Goal: Task Accomplishment & Management: Use online tool/utility

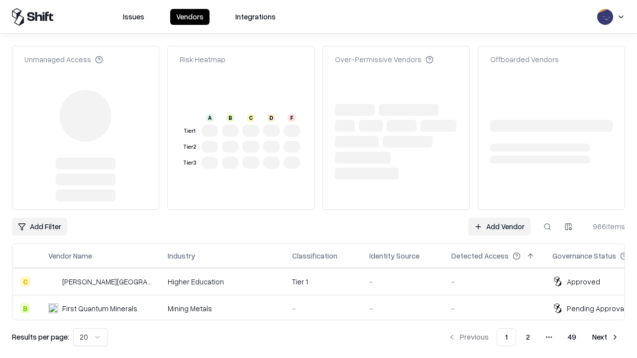
click at [499, 218] on link "Add Vendor" at bounding box center [499, 227] width 62 height 18
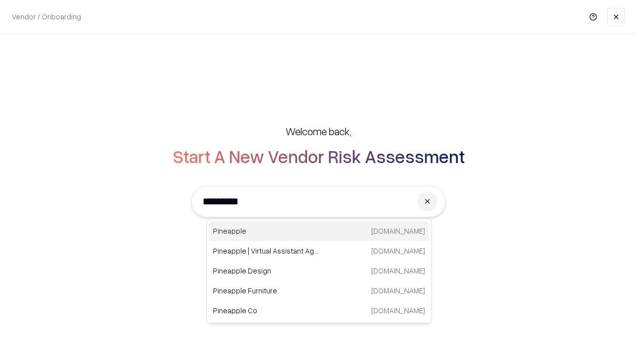
click at [319, 231] on div "Pineapple [DOMAIN_NAME]" at bounding box center [319, 231] width 220 height 20
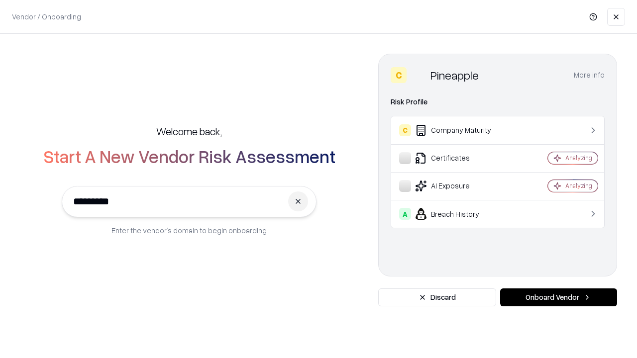
type input "*********"
click at [558, 297] on button "Onboard Vendor" at bounding box center [558, 297] width 117 height 18
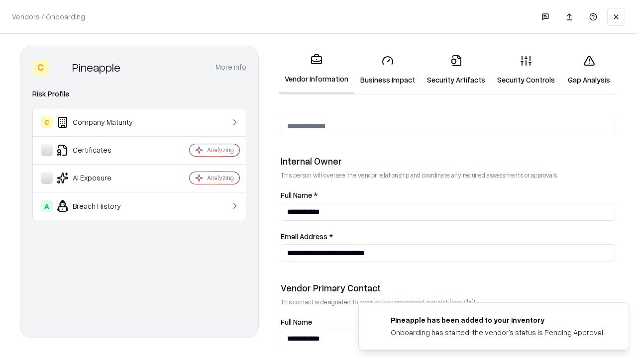
scroll to position [515, 0]
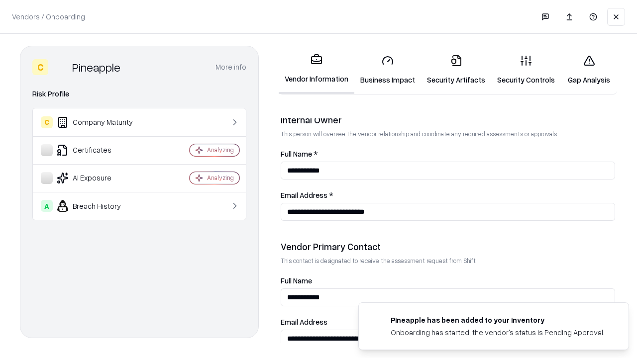
click at [387, 70] on link "Business Impact" at bounding box center [387, 70] width 67 height 46
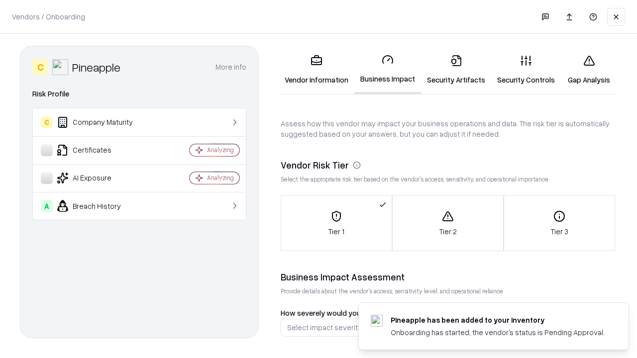
click at [456, 70] on link "Security Artifacts" at bounding box center [456, 70] width 70 height 46
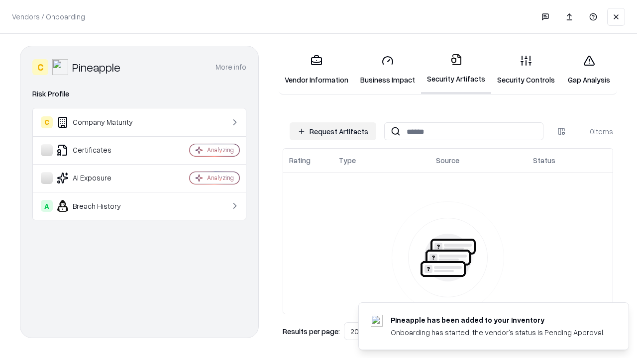
click at [333, 131] on button "Request Artifacts" at bounding box center [332, 131] width 87 height 18
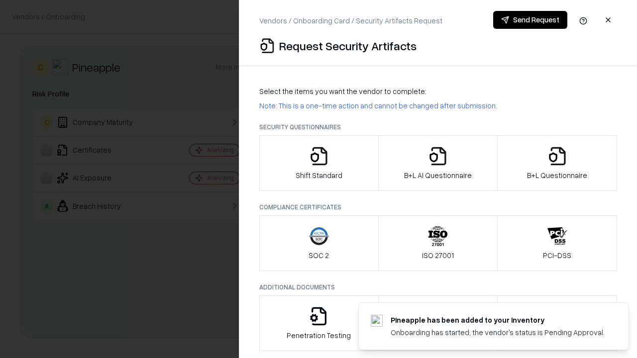
click at [318, 163] on icon "button" at bounding box center [319, 156] width 20 height 20
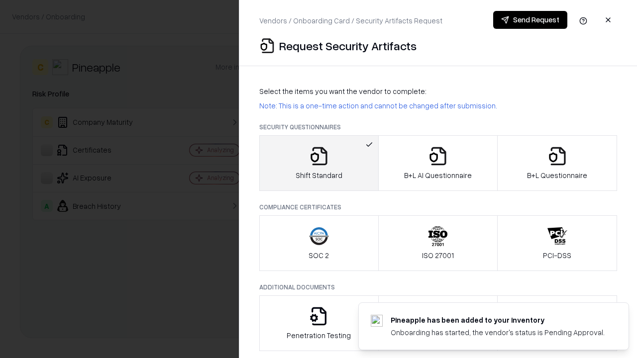
click at [530, 20] on button "Send Request" at bounding box center [530, 20] width 74 height 18
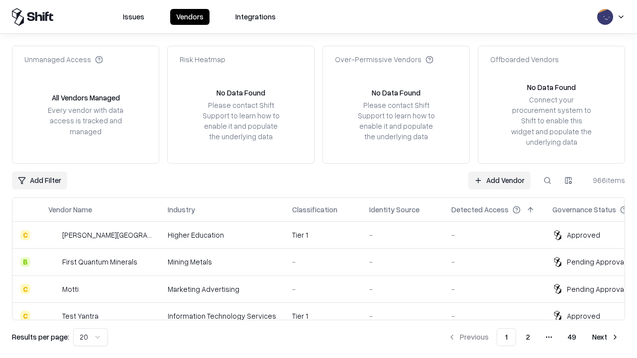
click at [547, 180] on button at bounding box center [547, 181] width 18 height 18
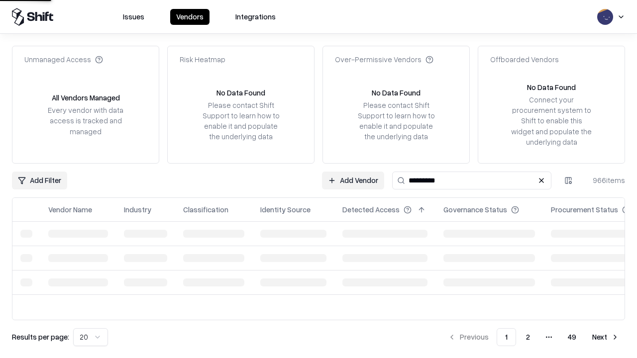
type input "*********"
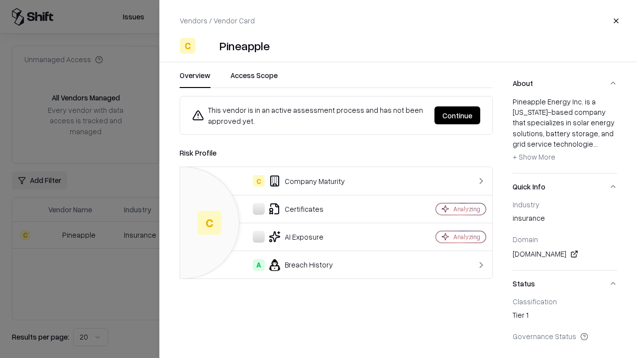
click at [457, 115] on button "Continue" at bounding box center [457, 115] width 46 height 18
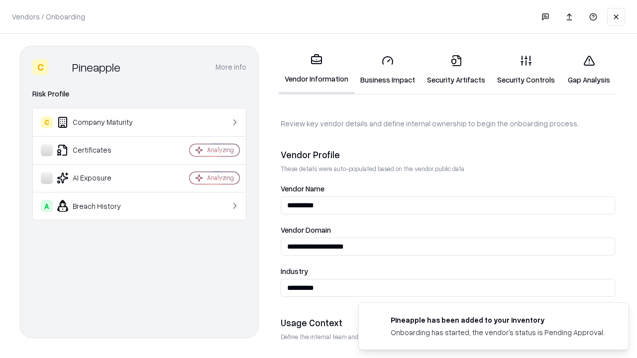
click at [456, 70] on link "Security Artifacts" at bounding box center [456, 70] width 70 height 46
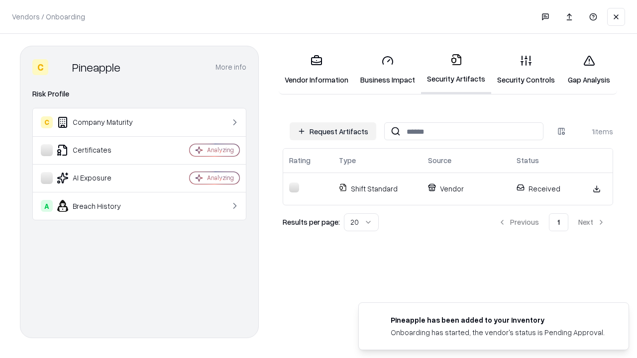
click at [588, 70] on link "Gap Analysis" at bounding box center [588, 70] width 56 height 46
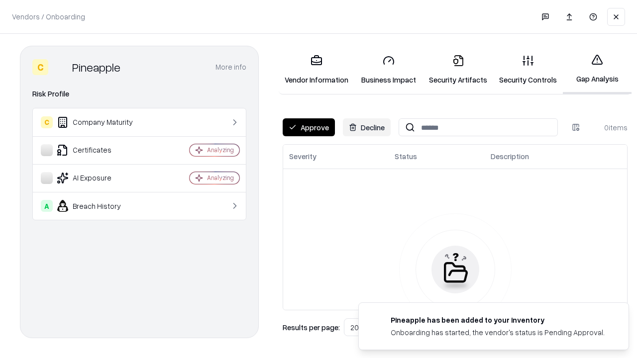
click at [308, 127] on button "Approve" at bounding box center [308, 127] width 52 height 18
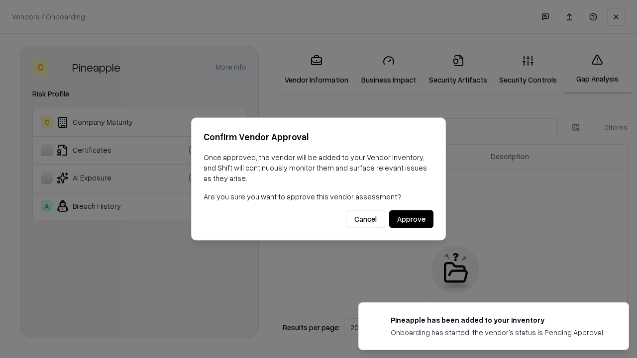
click at [411, 219] on button "Approve" at bounding box center [411, 219] width 44 height 18
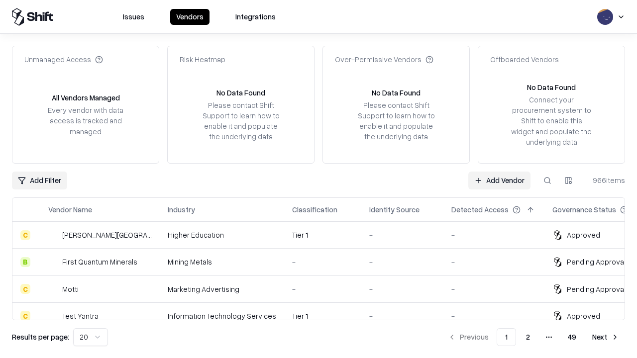
type input "*********"
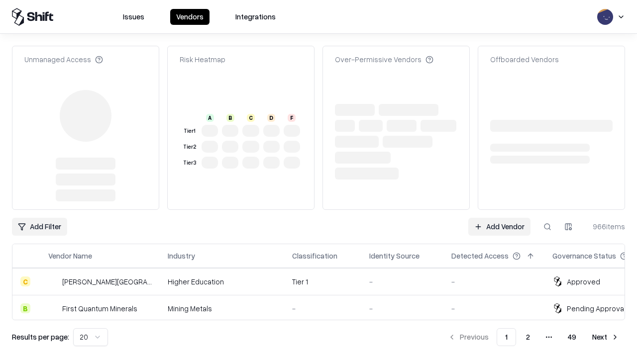
click at [499, 218] on link "Add Vendor" at bounding box center [499, 227] width 62 height 18
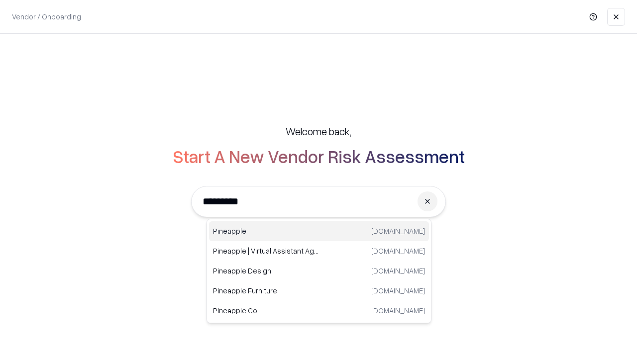
click at [319, 231] on div "Pineapple [DOMAIN_NAME]" at bounding box center [319, 231] width 220 height 20
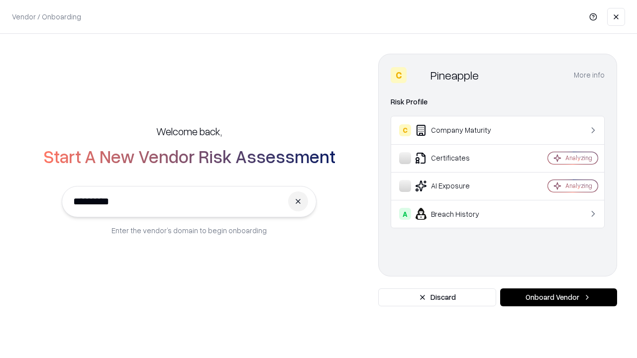
type input "*********"
click at [558, 297] on button "Onboard Vendor" at bounding box center [558, 297] width 117 height 18
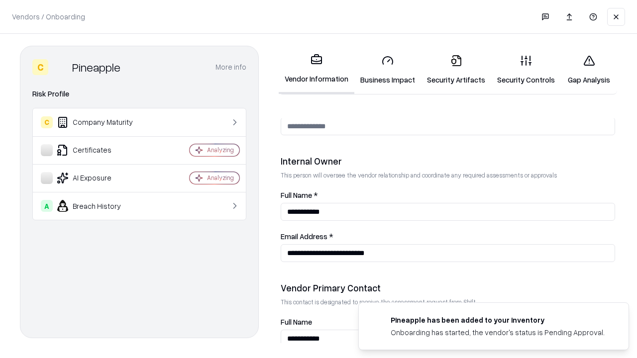
scroll to position [515, 0]
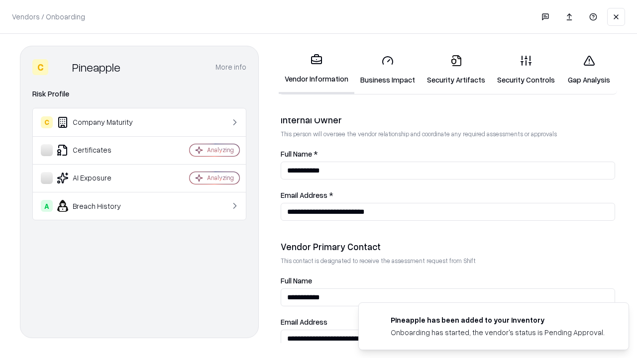
click at [588, 70] on link "Gap Analysis" at bounding box center [588, 70] width 56 height 46
